Goal: Information Seeking & Learning: Check status

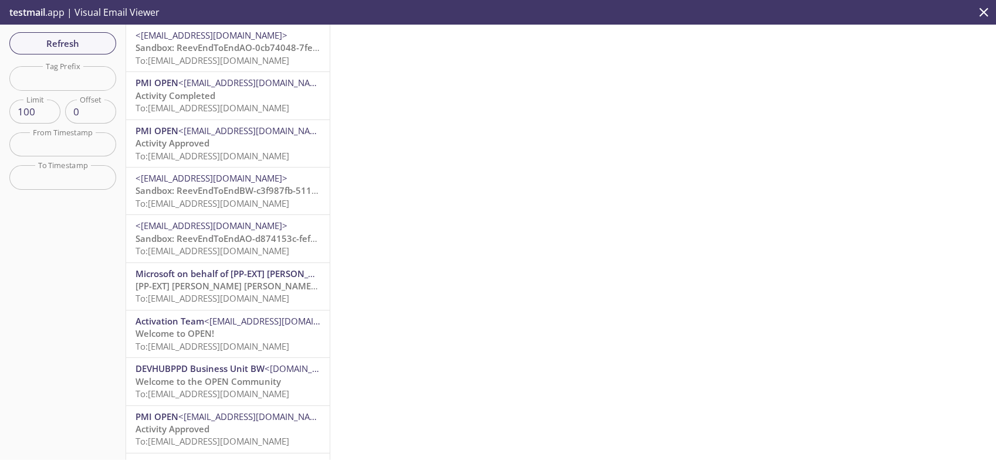
click at [58, 83] on input "text" at bounding box center [62, 78] width 107 height 24
paste input "1760523006211_wkmn"
type input "1760523006211_wkmn"
click at [81, 232] on div "Refresh Filters Tag Prefix 1760523006211_wkmn Tag Prefix Limit 100 Limit Offset…" at bounding box center [63, 243] width 126 height 436
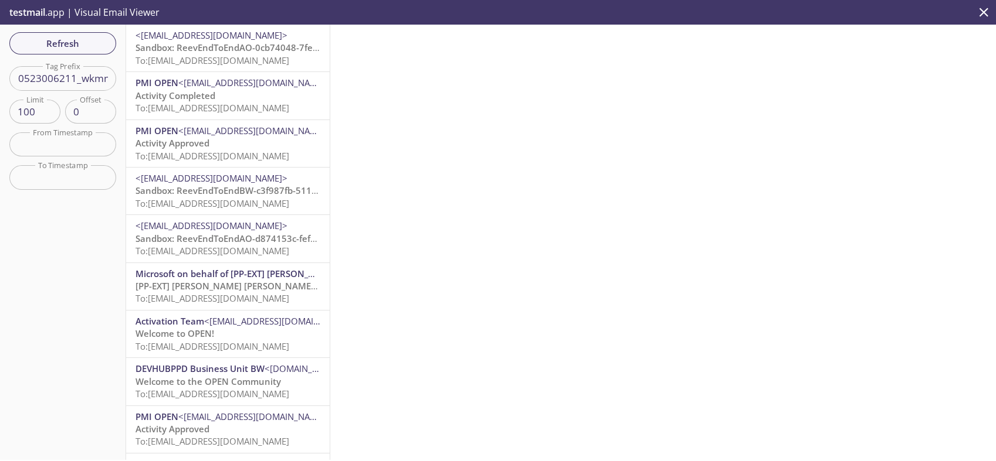
scroll to position [0, 0]
click at [59, 42] on span "Refresh" at bounding box center [63, 43] width 88 height 15
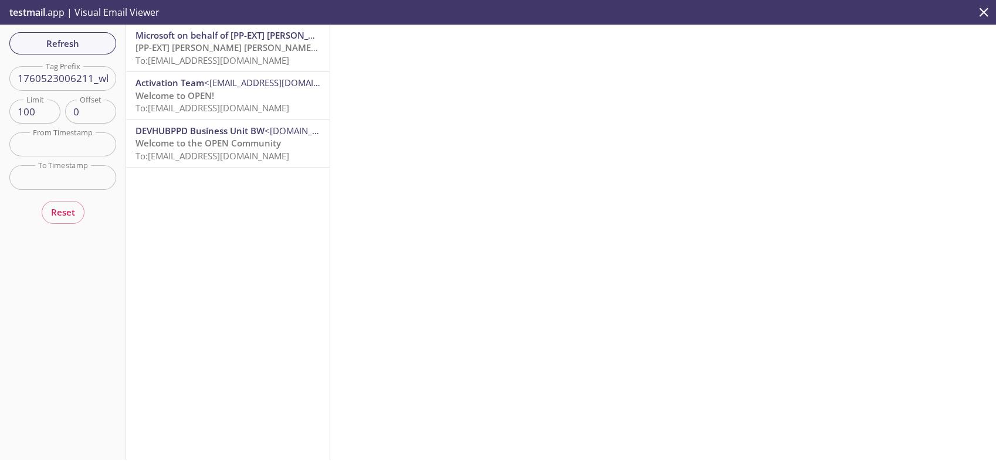
click at [232, 141] on span "Welcome to the OPEN Community" at bounding box center [207, 143] width 145 height 12
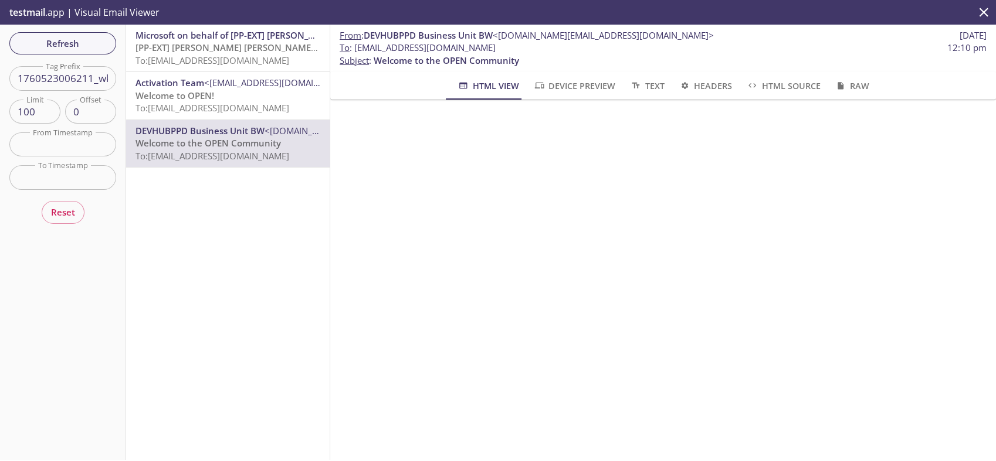
click at [207, 104] on span "To: [EMAIL_ADDRESS][DOMAIN_NAME]" at bounding box center [212, 108] width 154 height 12
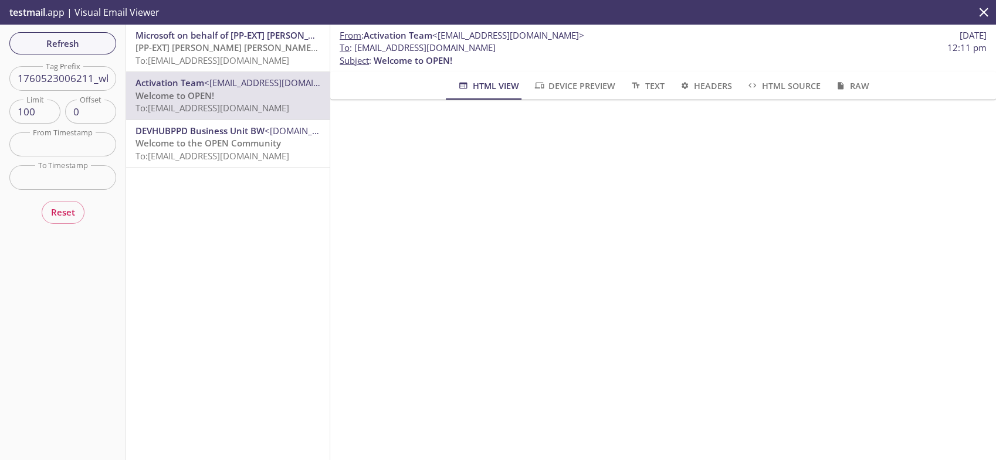
click at [242, 58] on span "To: [EMAIL_ADDRESS][DOMAIN_NAME]" at bounding box center [212, 61] width 154 height 12
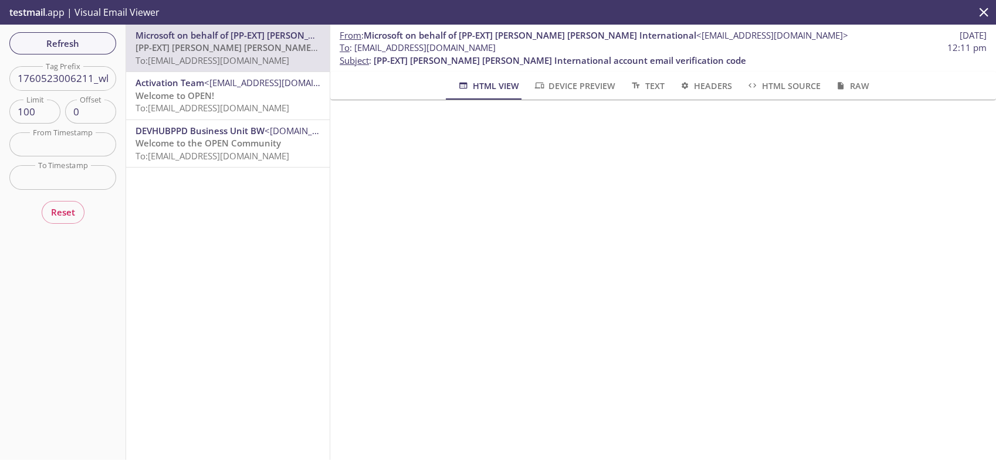
click at [266, 154] on span "To: [EMAIL_ADDRESS][DOMAIN_NAME]" at bounding box center [212, 156] width 154 height 12
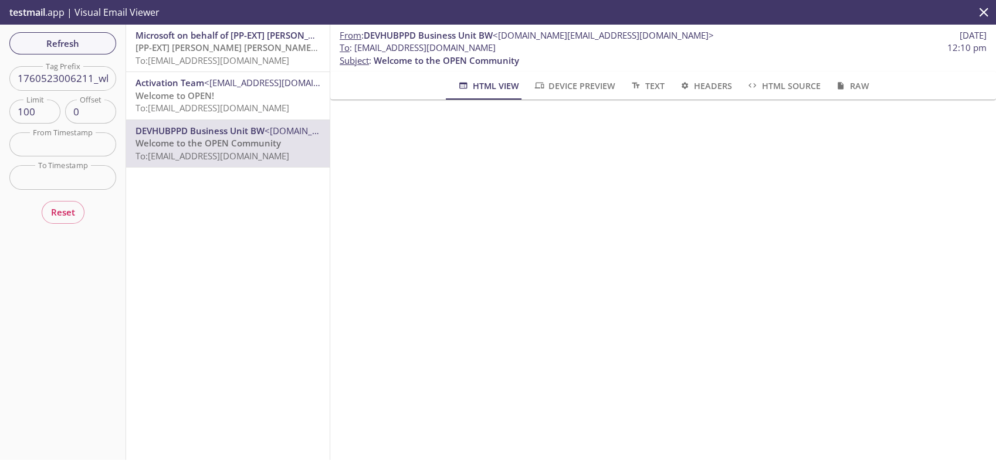
scroll to position [78, 0]
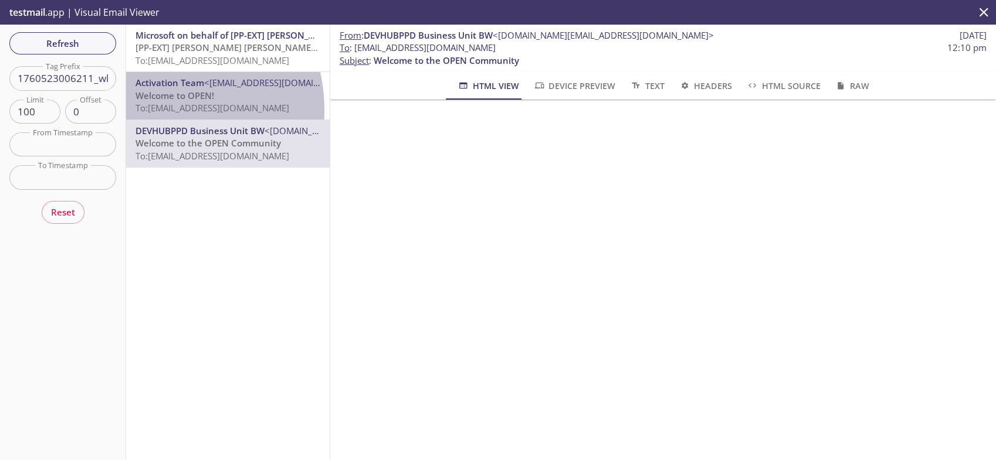
click at [155, 110] on span "To: [EMAIL_ADDRESS][DOMAIN_NAME]" at bounding box center [212, 108] width 154 height 12
